Goal: Information Seeking & Learning: Learn about a topic

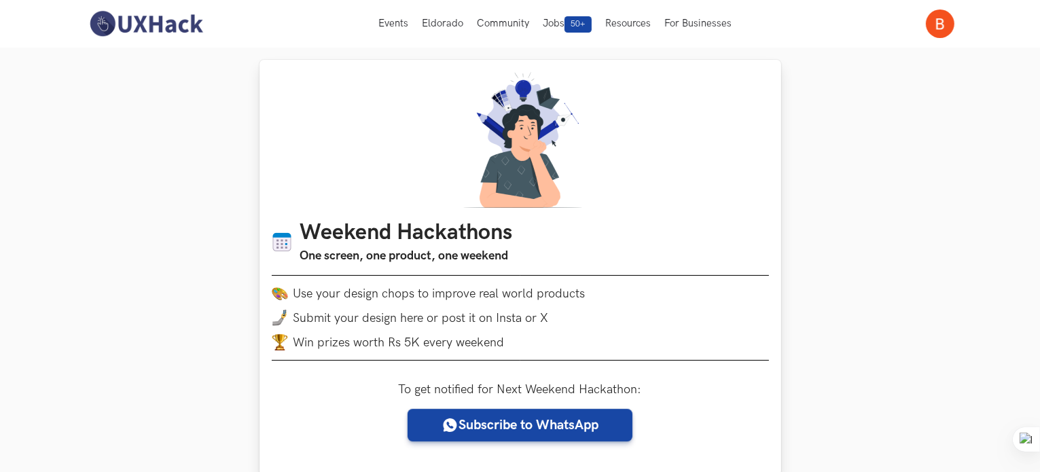
scroll to position [408, 0]
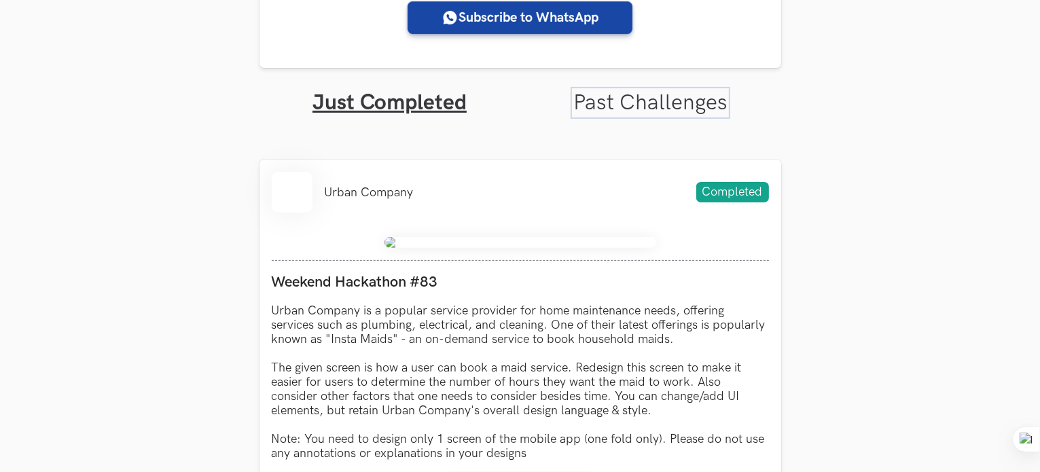
click at [620, 100] on link "Past Challenges" at bounding box center [650, 103] width 154 height 26
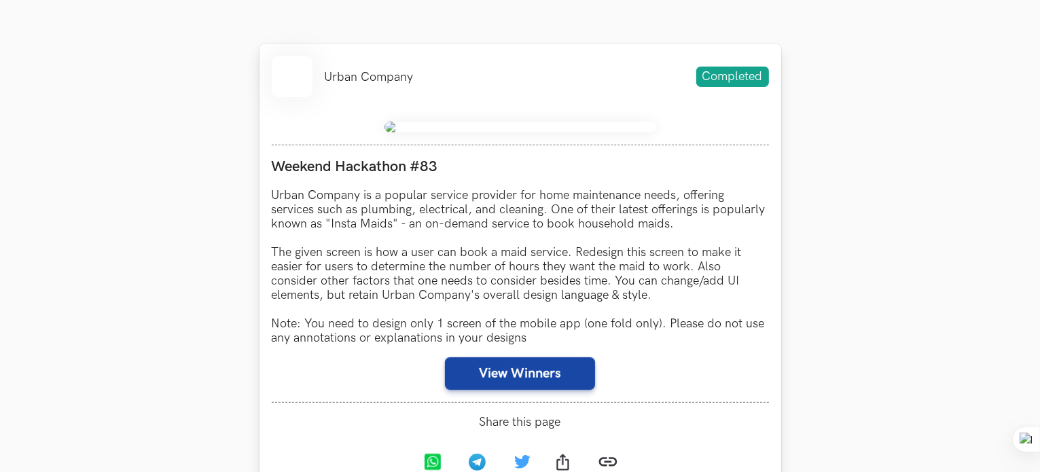
scroll to position [591, 0]
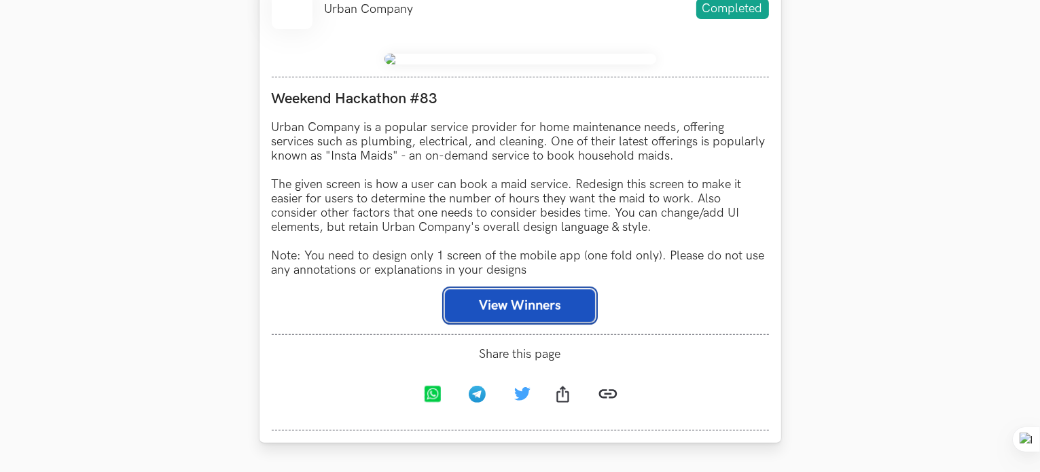
click at [507, 313] on button "View Winners" at bounding box center [520, 305] width 150 height 33
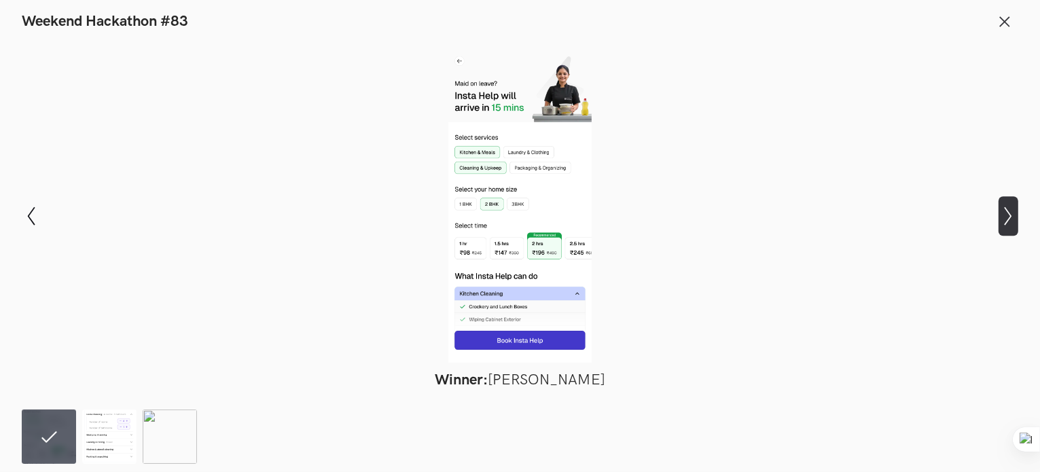
click at [1014, 219] on icon "Show next slide" at bounding box center [1009, 217] width 20 height 20
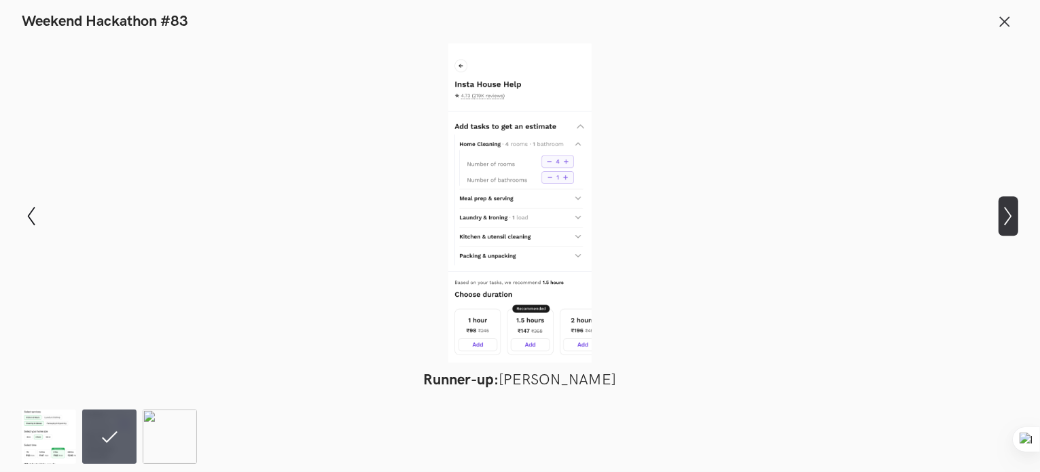
click at [1014, 219] on icon "Show next slide" at bounding box center [1009, 217] width 20 height 20
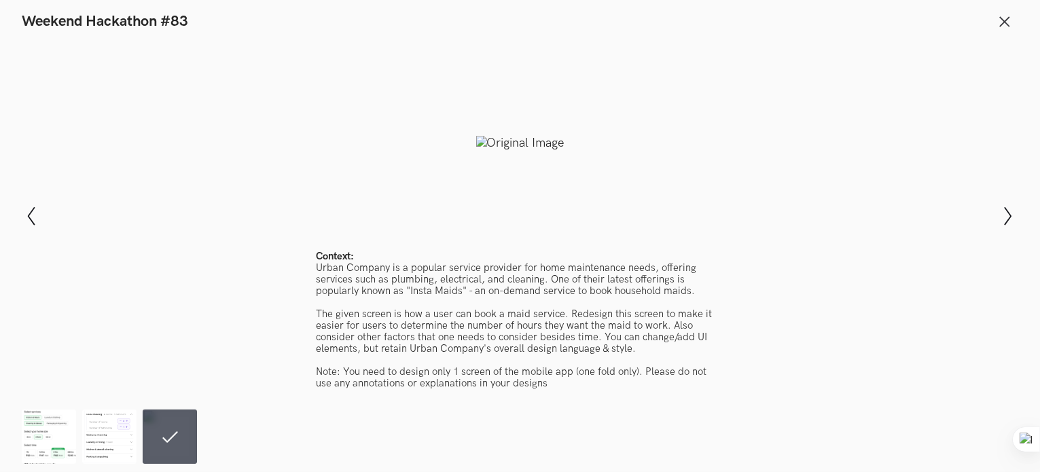
click at [516, 144] on div at bounding box center [520, 142] width 941 height 199
click at [516, 140] on div at bounding box center [520, 142] width 941 height 199
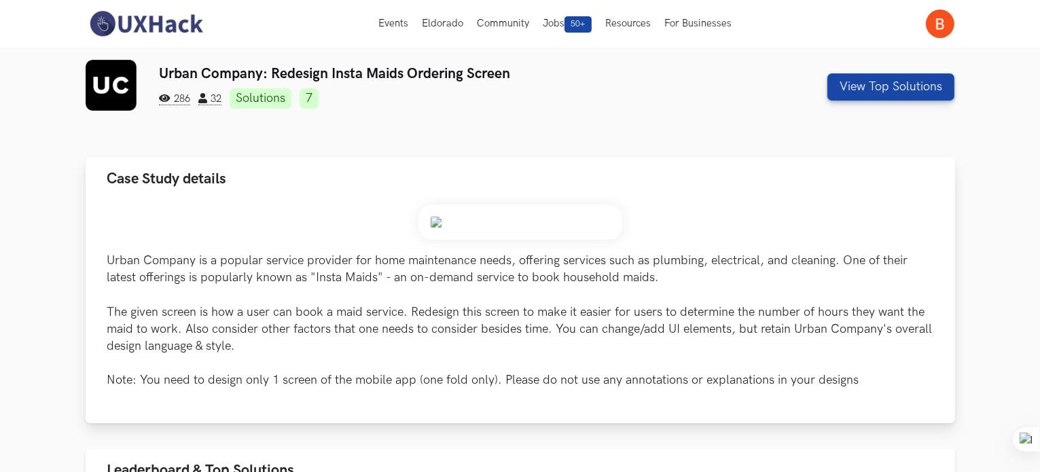
click at [496, 224] on img at bounding box center [521, 222] width 204 height 35
click at [437, 222] on img at bounding box center [521, 222] width 204 height 35
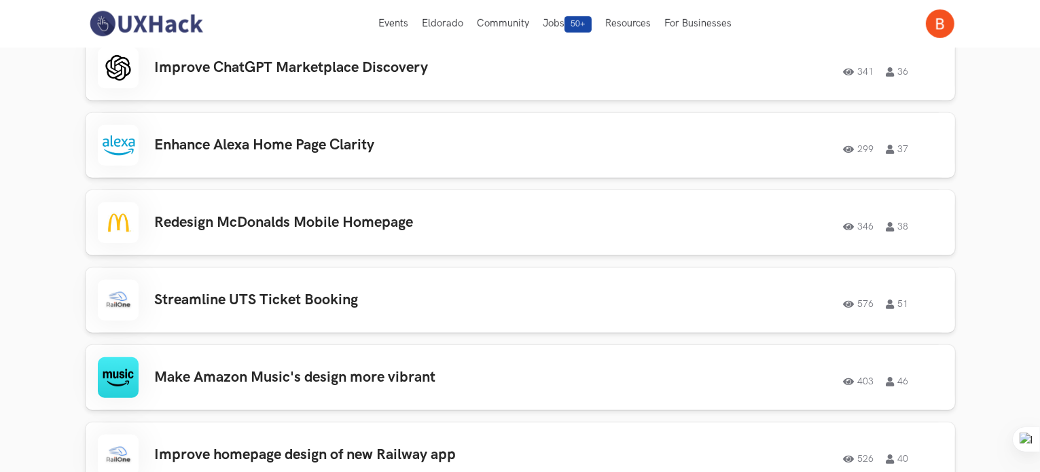
scroll to position [476, 0]
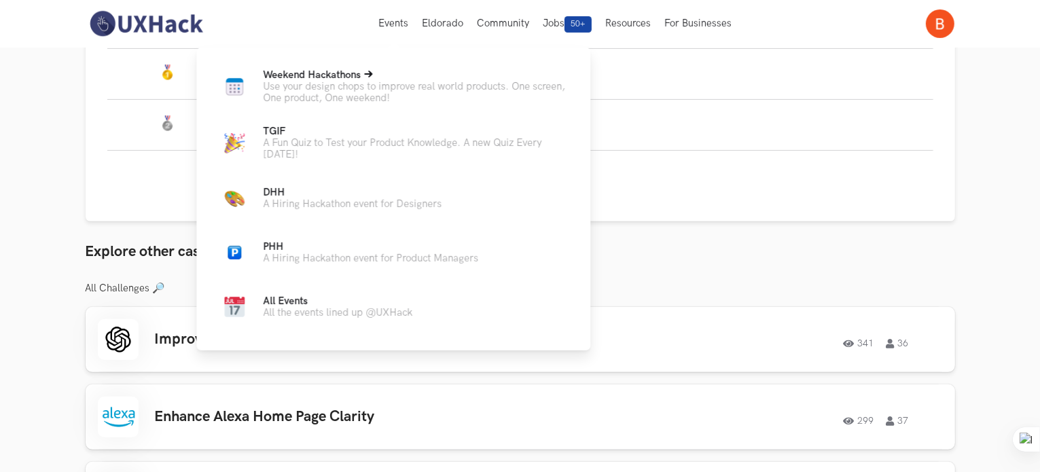
click at [283, 86] on p "Use your design chops to improve real world products. One screen, One product, …" at bounding box center [416, 92] width 306 height 23
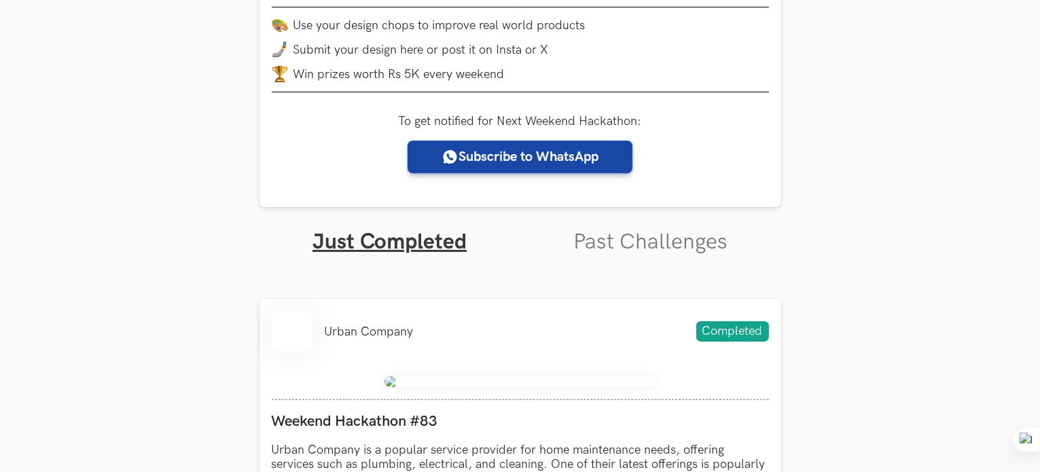
scroll to position [340, 0]
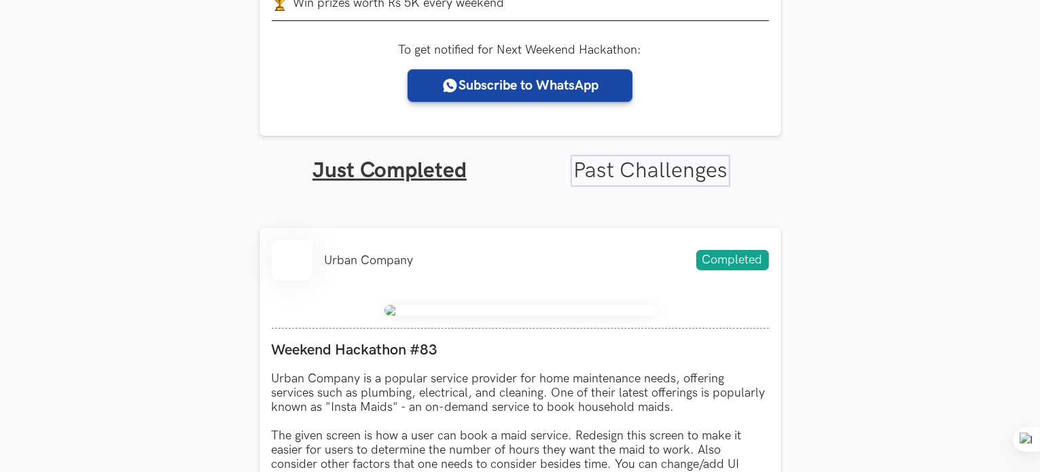
click at [632, 166] on link "Past Challenges" at bounding box center [650, 171] width 154 height 26
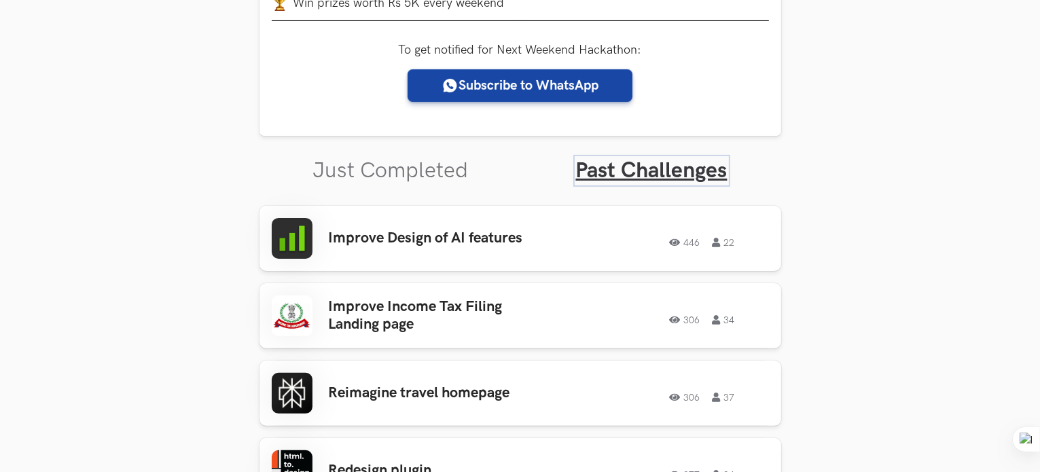
scroll to position [408, 0]
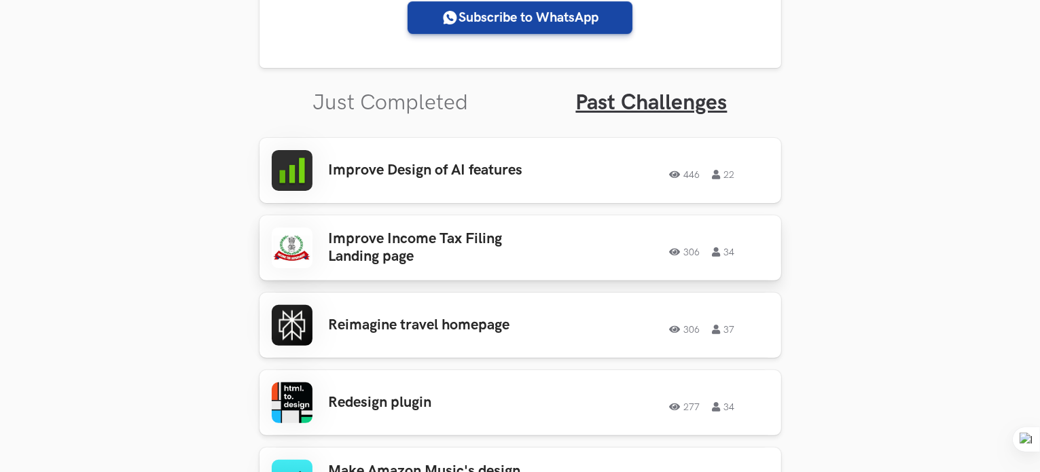
click at [398, 238] on h3 "Improve Income Tax Filing Landing page" at bounding box center [435, 248] width 212 height 36
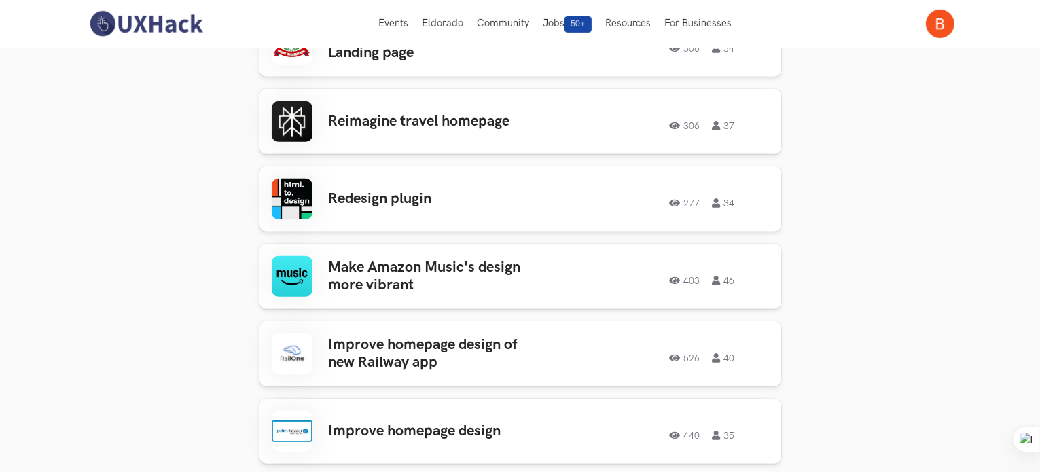
scroll to position [272, 0]
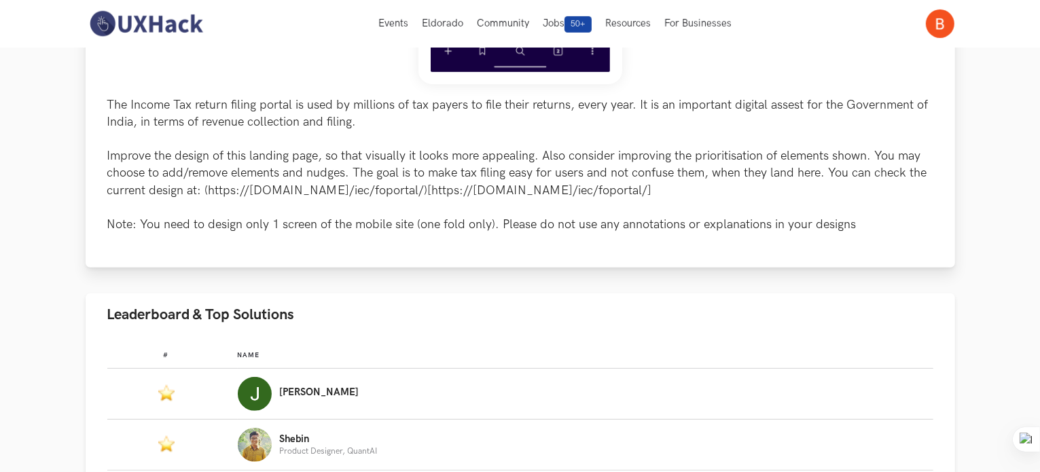
scroll to position [136, 0]
